Goal: Task Accomplishment & Management: Complete application form

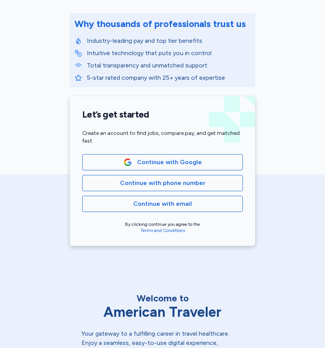
scroll to position [89, 0]
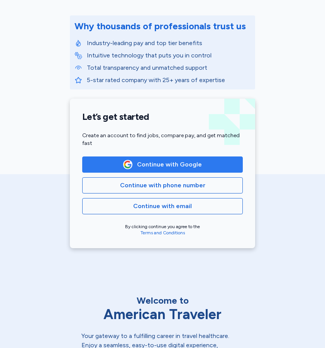
click at [181, 158] on button "Continue with Google" at bounding box center [162, 165] width 160 height 16
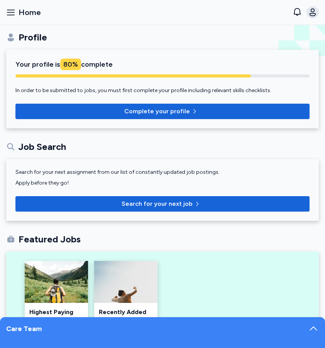
click at [311, 12] on icon "button" at bounding box center [312, 12] width 9 height 9
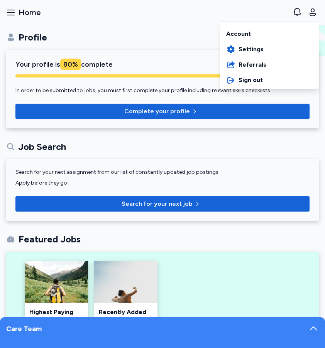
click at [172, 111] on div "Open sidebar Home American Traveler American Traveler Home Profile Job Search A…" at bounding box center [162, 174] width 325 height 348
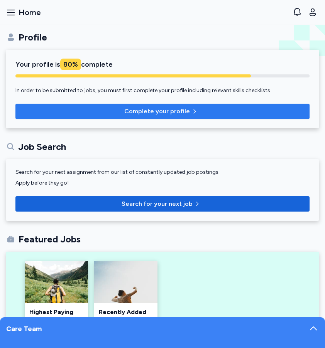
click at [172, 111] on p "Complete your profile" at bounding box center [157, 111] width 66 height 9
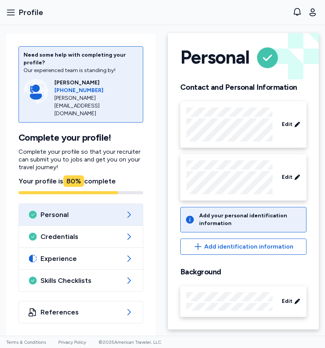
scroll to position [4, 0]
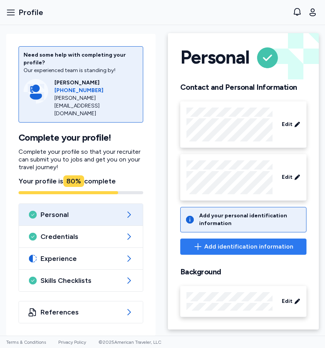
click at [193, 246] on span "Add identification information" at bounding box center [243, 246] width 113 height 9
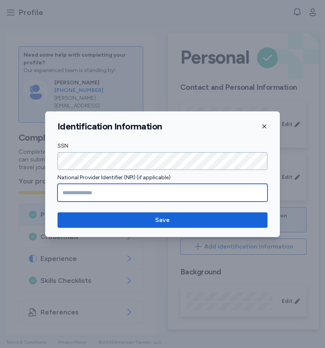
click at [105, 196] on input "National Provider Identifier (NPI) (if applicable)" at bounding box center [162, 193] width 210 height 18
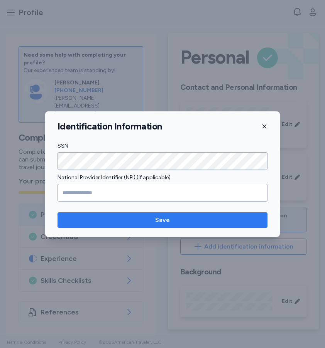
click at [167, 217] on span "Save" at bounding box center [162, 220] width 15 height 9
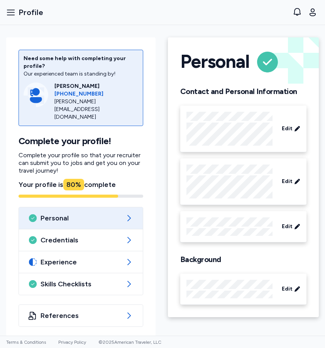
scroll to position [0, 0]
click at [291, 229] on span "Edit" at bounding box center [287, 227] width 11 height 8
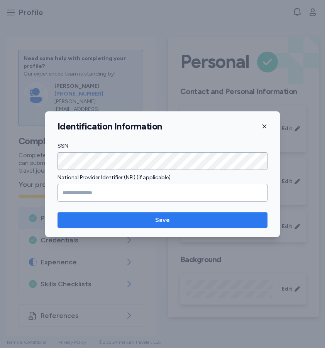
click at [197, 218] on span "Save" at bounding box center [162, 220] width 197 height 9
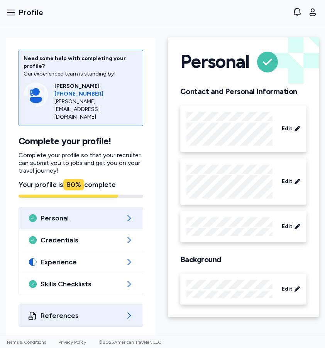
click at [58, 305] on div "References" at bounding box center [81, 316] width 124 height 22
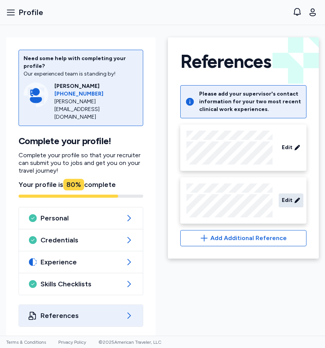
click at [287, 195] on div "Edit" at bounding box center [290, 201] width 25 height 14
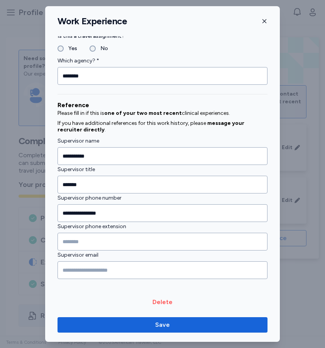
scroll to position [768, 0]
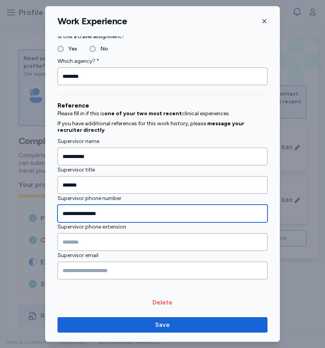
click at [136, 209] on input "**********" at bounding box center [162, 214] width 210 height 18
type input "**********"
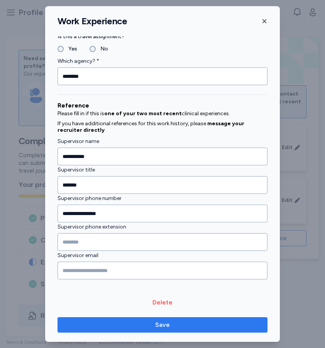
click at [163, 328] on span "Save" at bounding box center [162, 325] width 15 height 9
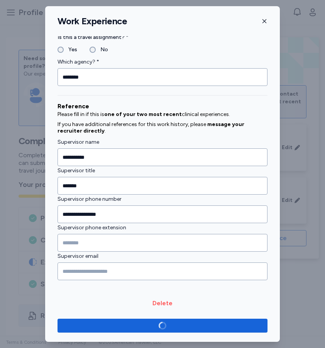
scroll to position [766, 0]
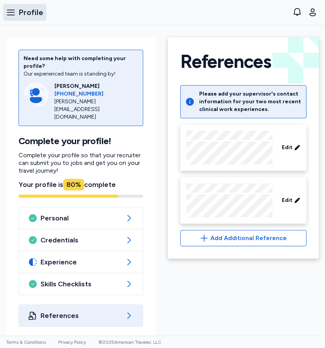
click at [11, 16] on icon "button" at bounding box center [10, 12] width 9 height 9
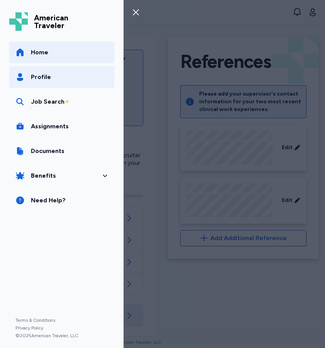
click at [40, 48] on span "Home" at bounding box center [39, 52] width 17 height 9
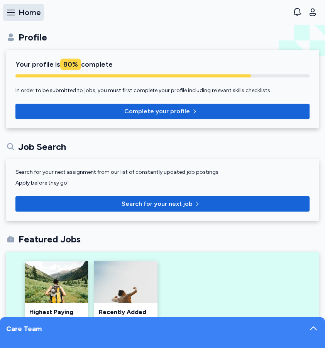
click at [11, 14] on icon "button" at bounding box center [10, 12] width 9 height 9
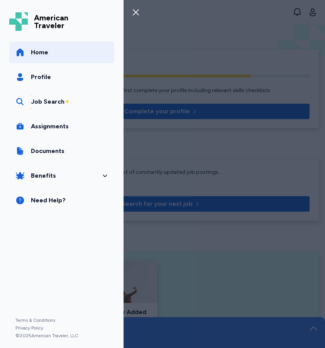
click at [46, 48] on span "Home" at bounding box center [39, 52] width 17 height 9
click at [35, 57] on span "Home" at bounding box center [39, 52] width 17 height 9
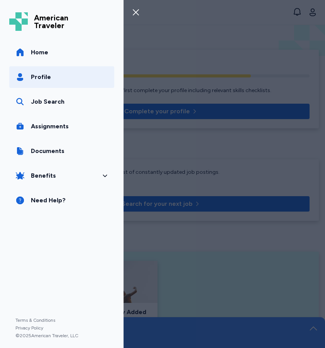
click at [34, 76] on span "Profile" at bounding box center [41, 77] width 20 height 9
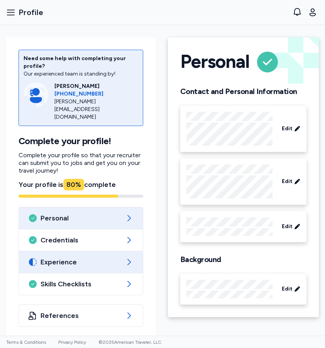
click at [53, 251] on div "Experience" at bounding box center [81, 262] width 124 height 22
